Goal: Browse casually

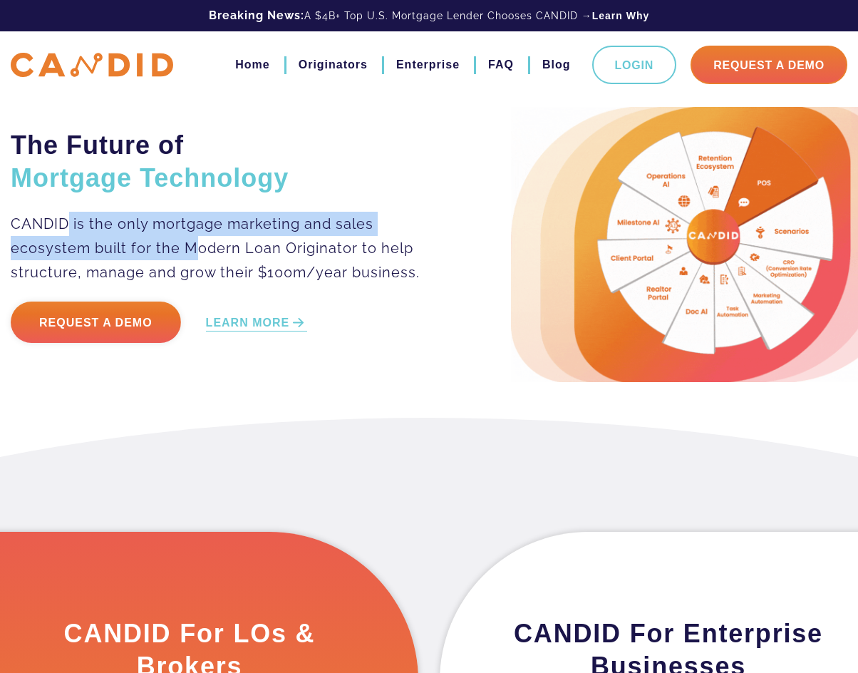
drag, startPoint x: 85, startPoint y: 227, endPoint x: 194, endPoint y: 247, distance: 110.8
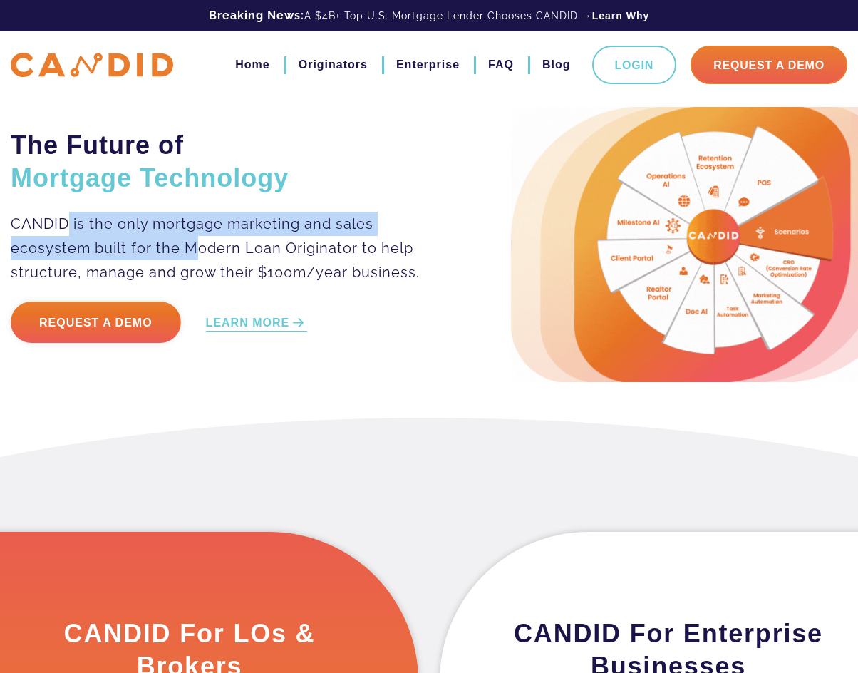
click at [194, 247] on p "CANDID is the only mortgage marketing and sales ecosystem built for the Modern …" at bounding box center [225, 248] width 429 height 73
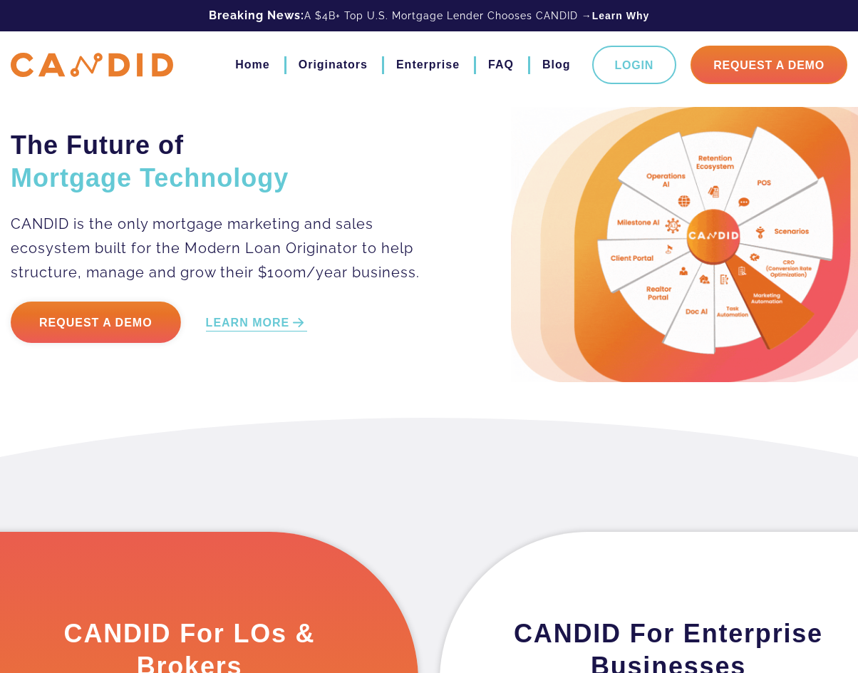
click at [280, 247] on p "CANDID is the only mortgage marketing and sales ecosystem built for the Modern …" at bounding box center [225, 248] width 429 height 73
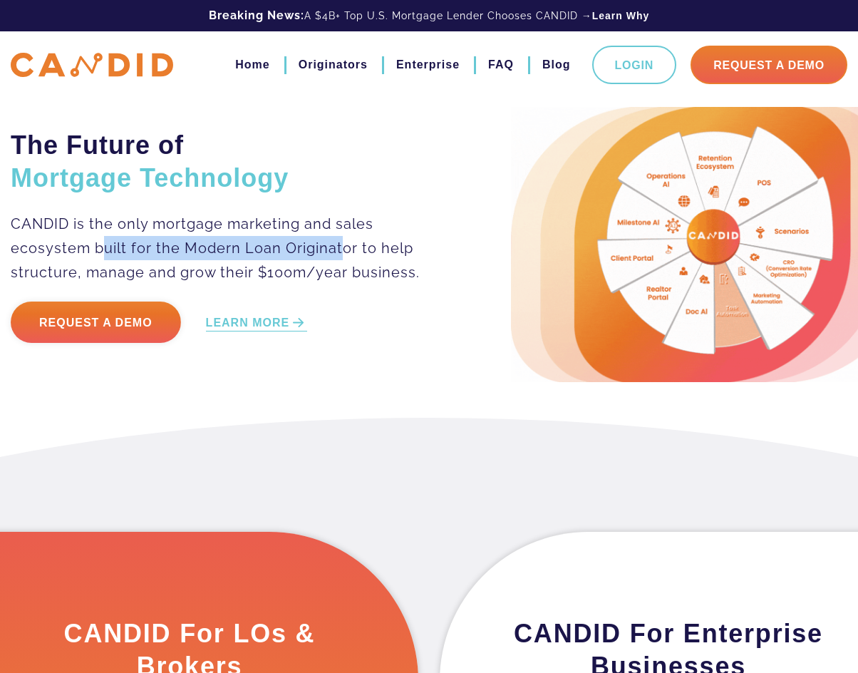
drag, startPoint x: 105, startPoint y: 247, endPoint x: 341, endPoint y: 242, distance: 235.2
click at [341, 242] on p "CANDID is the only mortgage marketing and sales ecosystem built for the Modern …" at bounding box center [225, 248] width 429 height 73
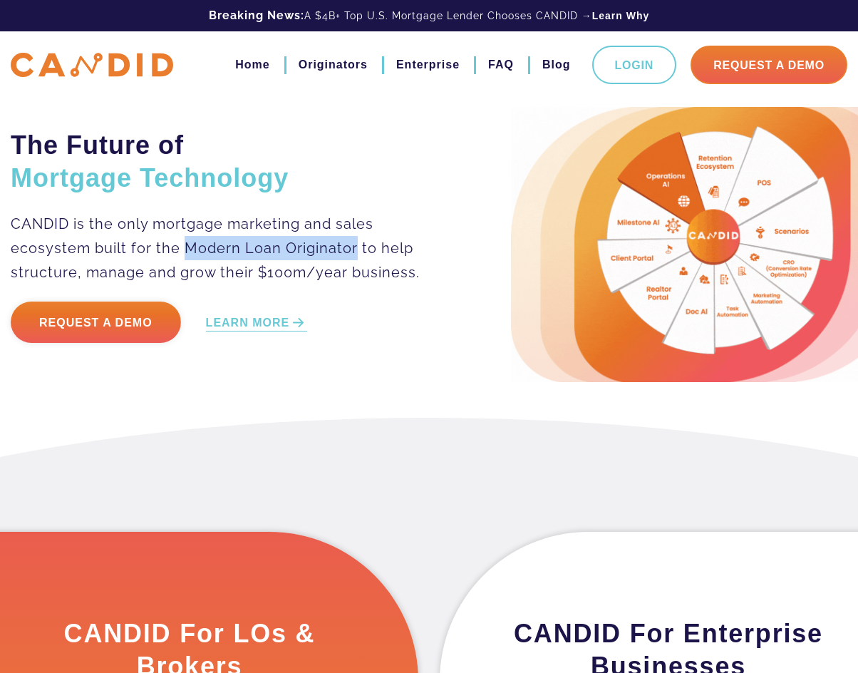
drag, startPoint x: 187, startPoint y: 247, endPoint x: 351, endPoint y: 238, distance: 164.9
click at [351, 238] on p "CANDID is the only mortgage marketing and sales ecosystem built for the Modern …" at bounding box center [225, 248] width 429 height 73
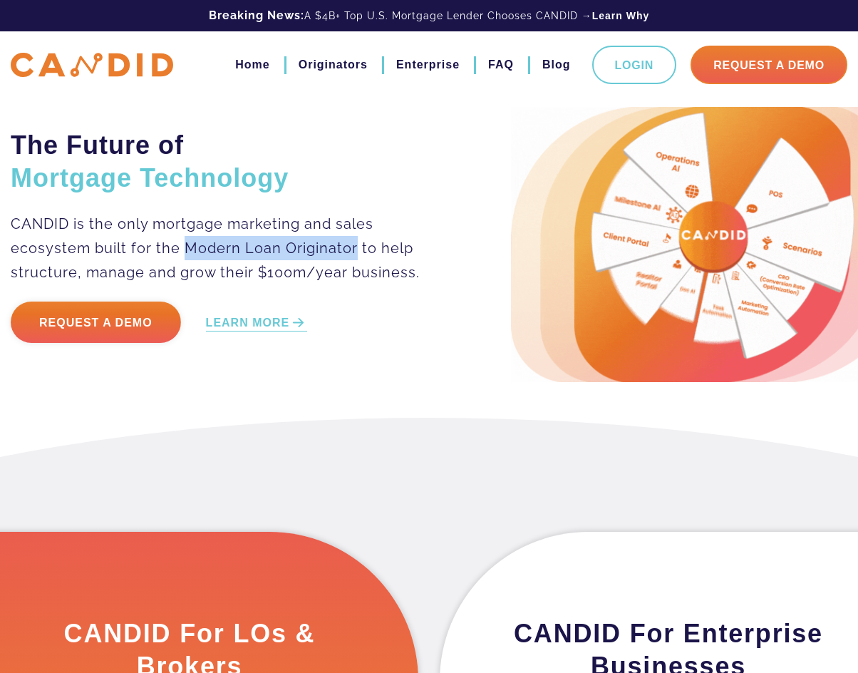
click at [351, 238] on p "CANDID is the only mortgage marketing and sales ecosystem built for the Modern …" at bounding box center [225, 248] width 429 height 73
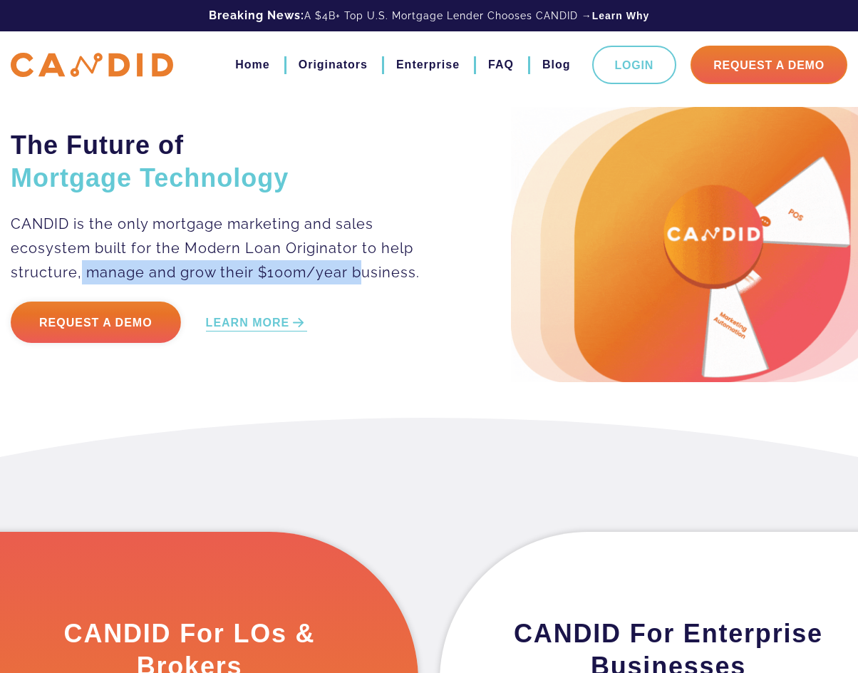
drag, startPoint x: 79, startPoint y: 269, endPoint x: 361, endPoint y: 273, distance: 281.5
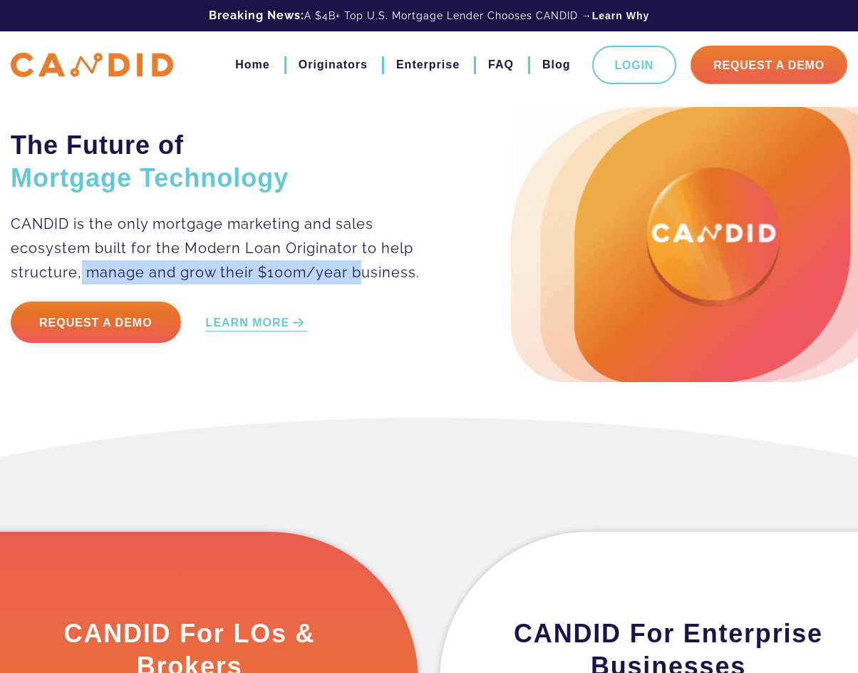
click at [361, 273] on p "CANDID is the only mortgage marketing and sales ecosystem built for the Modern …" at bounding box center [225, 248] width 429 height 73
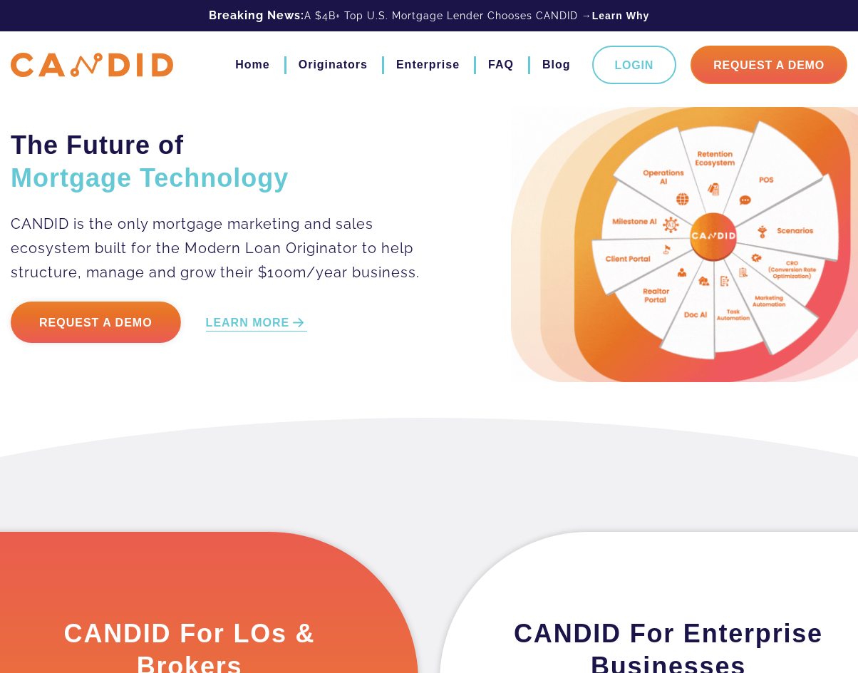
click at [402, 273] on p "CANDID is the only mortgage marketing and sales ecosystem built for the Modern …" at bounding box center [225, 248] width 429 height 73
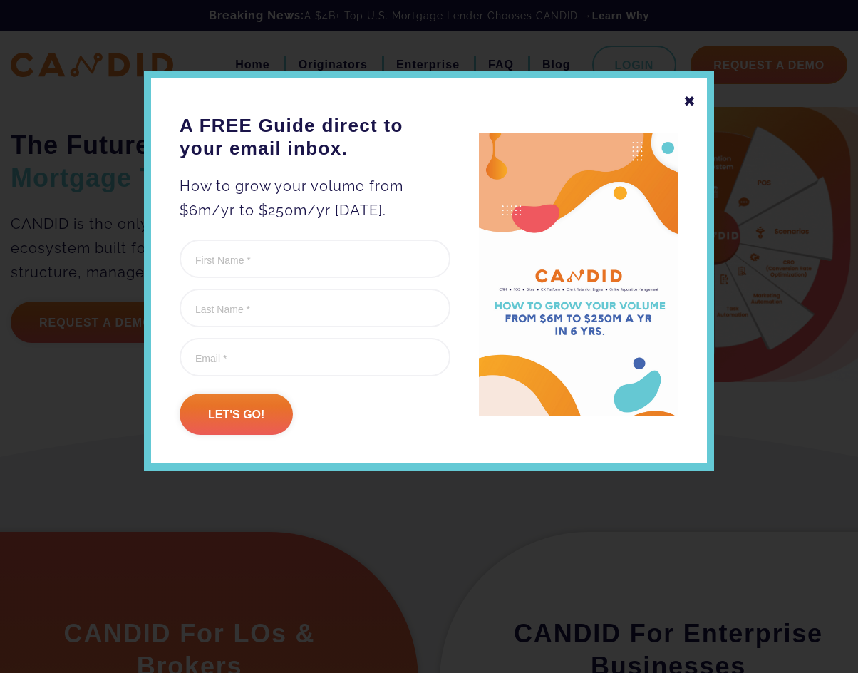
click at [686, 103] on div "✖" at bounding box center [689, 101] width 13 height 24
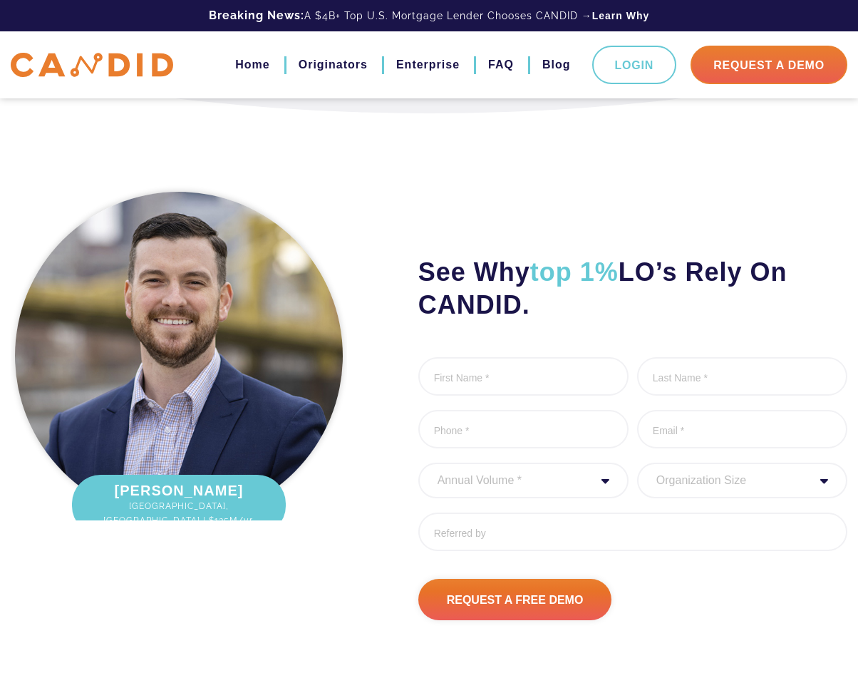
scroll to position [1639, 0]
